Goal: Information Seeking & Learning: Find specific fact

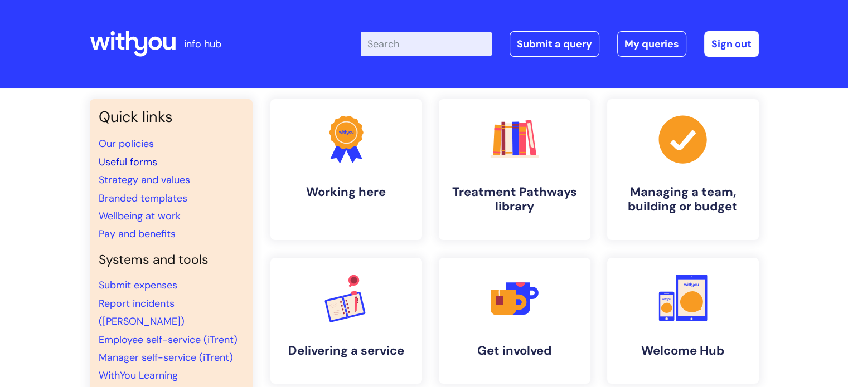
click at [139, 160] on link "Useful forms" at bounding box center [128, 162] width 59 height 13
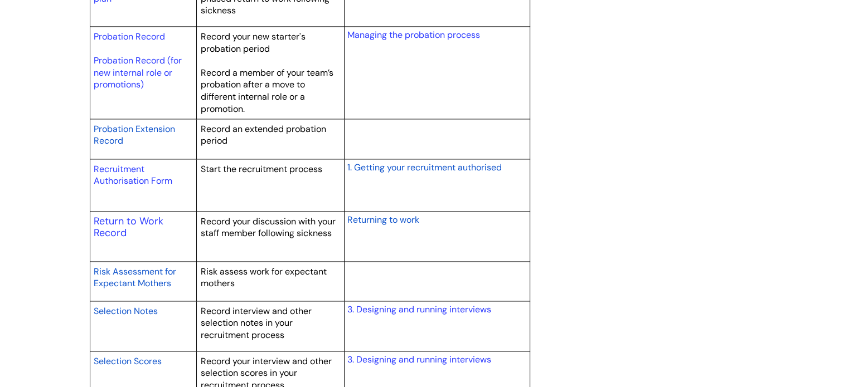
scroll to position [1616, 0]
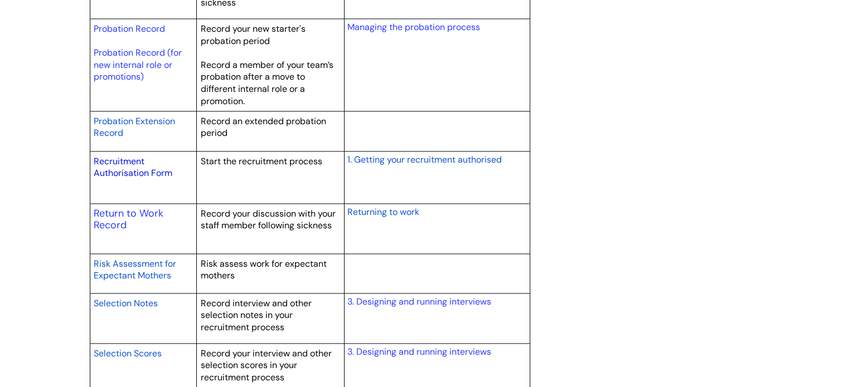
click at [133, 168] on link "Recruitment Authorisation Form" at bounding box center [133, 168] width 79 height 24
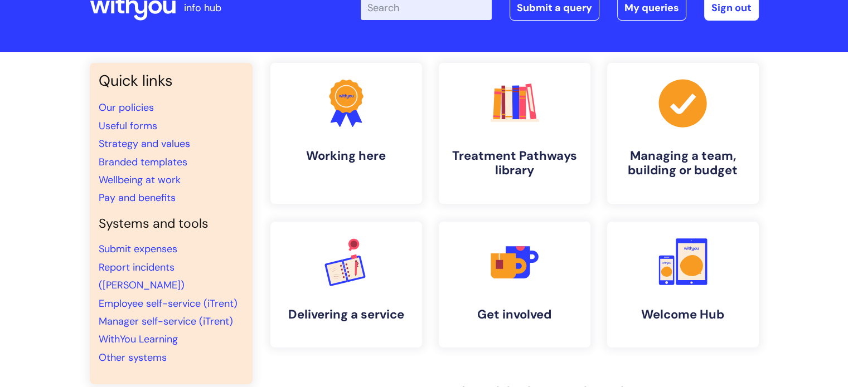
scroll to position [56, 0]
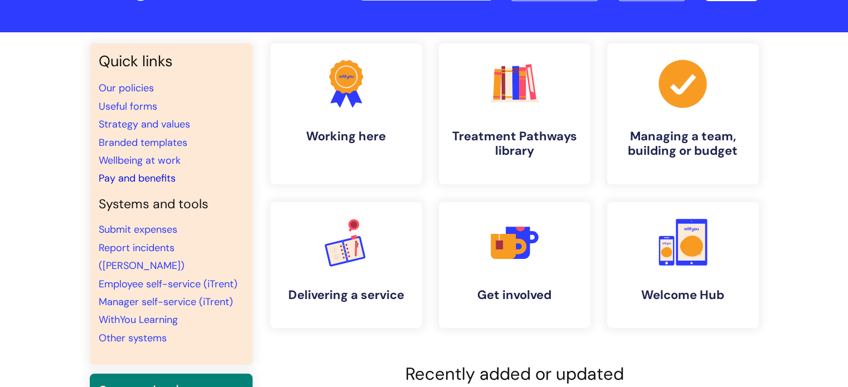
click at [136, 178] on link "Pay and benefits" at bounding box center [137, 178] width 77 height 13
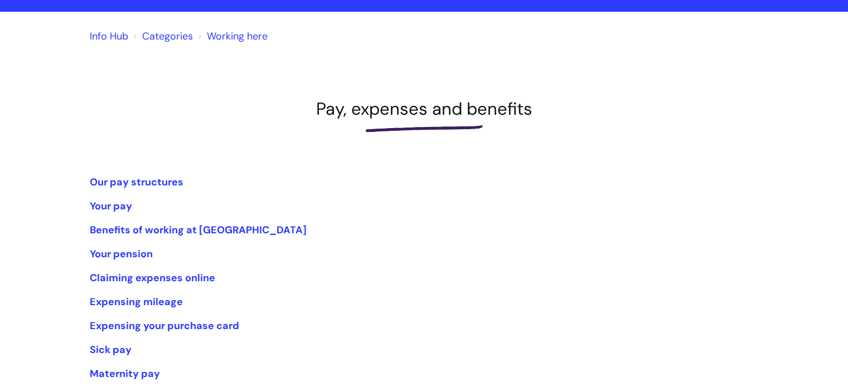
scroll to position [223, 0]
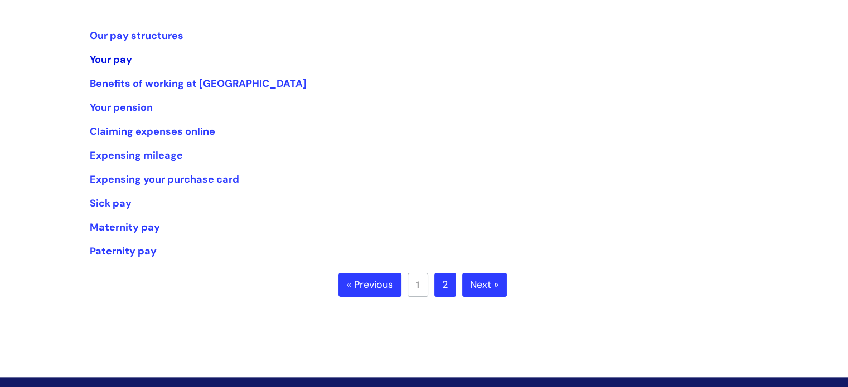
click at [99, 62] on link "Your pay" at bounding box center [111, 59] width 42 height 13
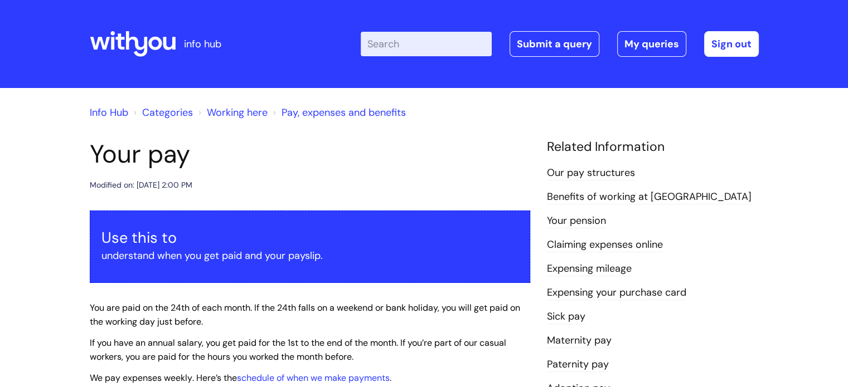
click at [591, 174] on link "Our pay structures" at bounding box center [591, 173] width 88 height 14
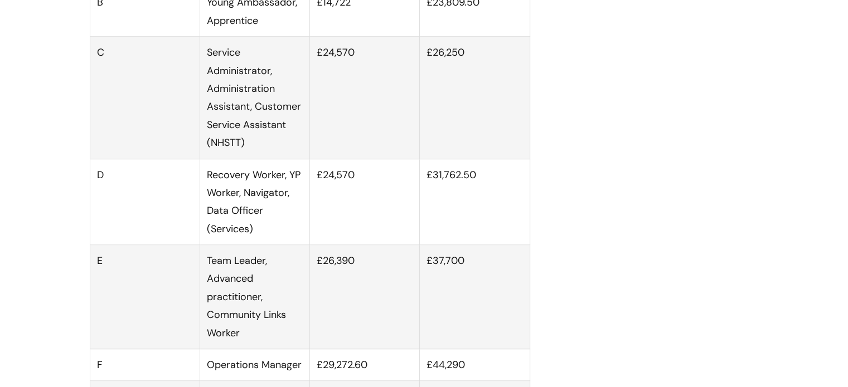
scroll to position [780, 0]
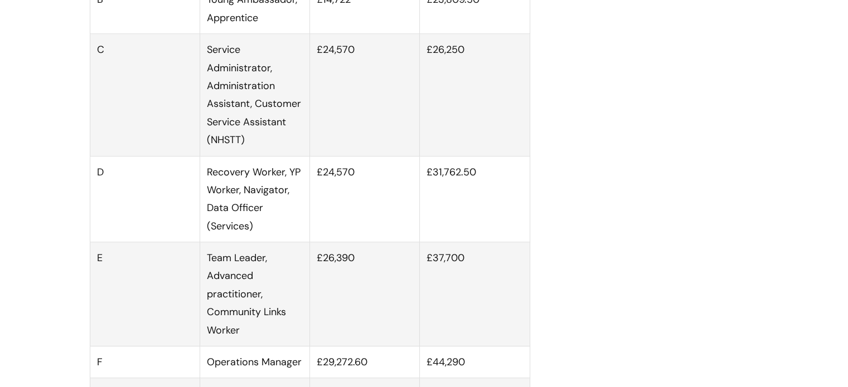
click at [362, 180] on td "£24,570" at bounding box center [365, 199] width 110 height 86
drag, startPoint x: 356, startPoint y: 185, endPoint x: 318, endPoint y: 185, distance: 37.9
click at [318, 185] on td "£24,570" at bounding box center [365, 199] width 110 height 86
copy td "£24,570"
drag, startPoint x: 478, startPoint y: 186, endPoint x: 428, endPoint y: 187, distance: 50.2
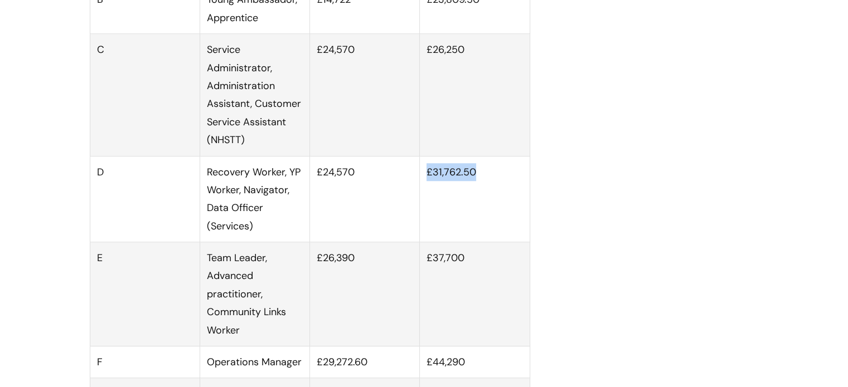
click at [428, 187] on td "£31,762.50" at bounding box center [475, 199] width 110 height 86
copy td "£31,762.50"
